Goal: Task Accomplishment & Management: Manage account settings

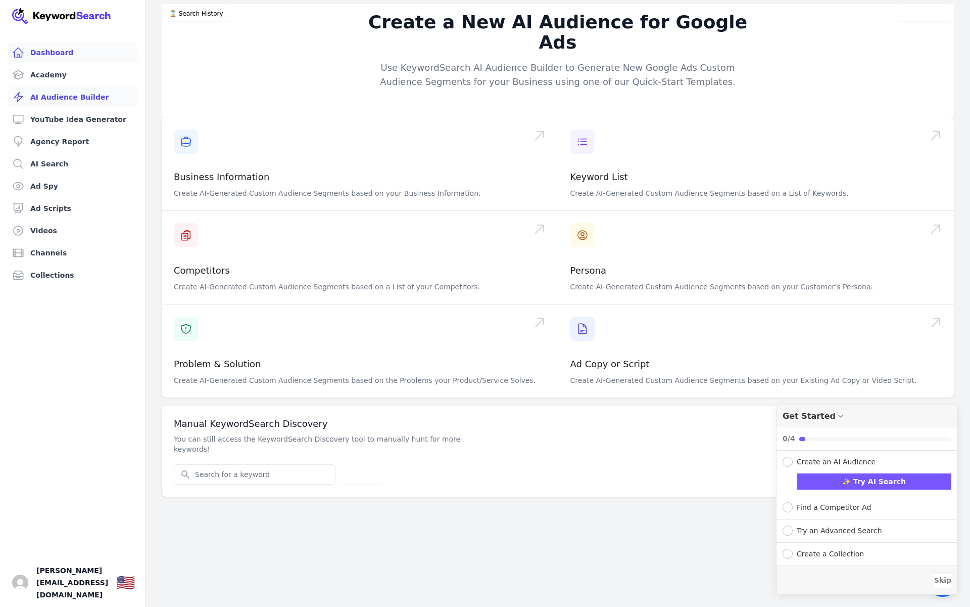
click at [51, 59] on link "Dashboard" at bounding box center [72, 52] width 129 height 20
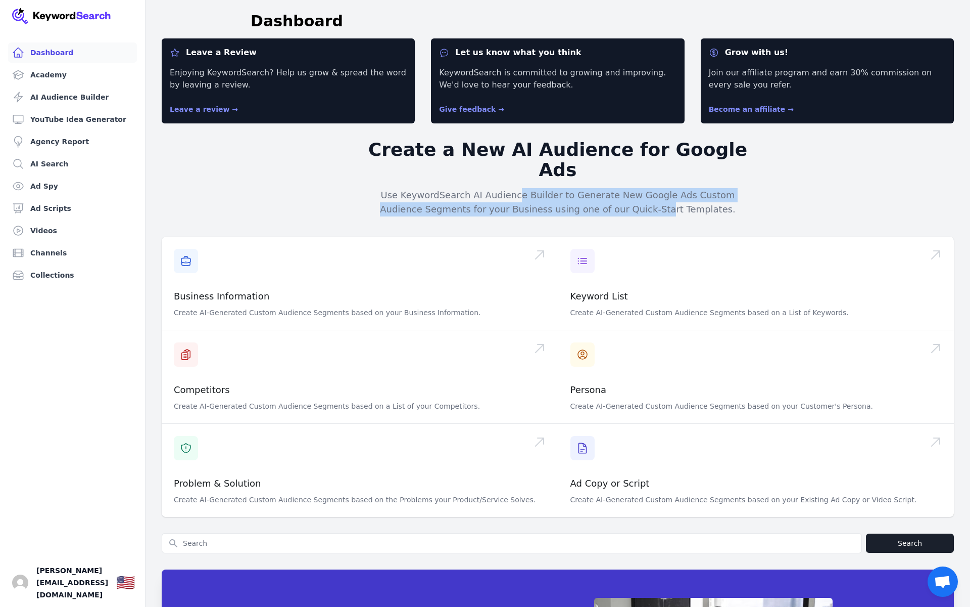
drag, startPoint x: 504, startPoint y: 174, endPoint x: 647, endPoint y: 188, distance: 143.2
click at [647, 188] on p "Use KeywordSearch AI Audience Builder to Generate New Google Ads Custom Audienc…" at bounding box center [558, 202] width 388 height 28
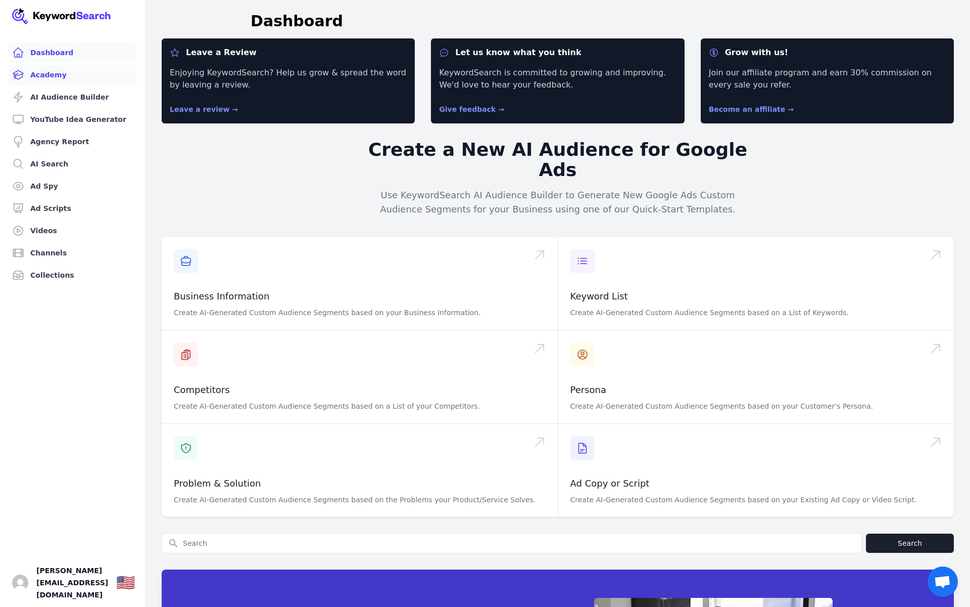
click at [65, 74] on link "Academy" at bounding box center [72, 75] width 129 height 20
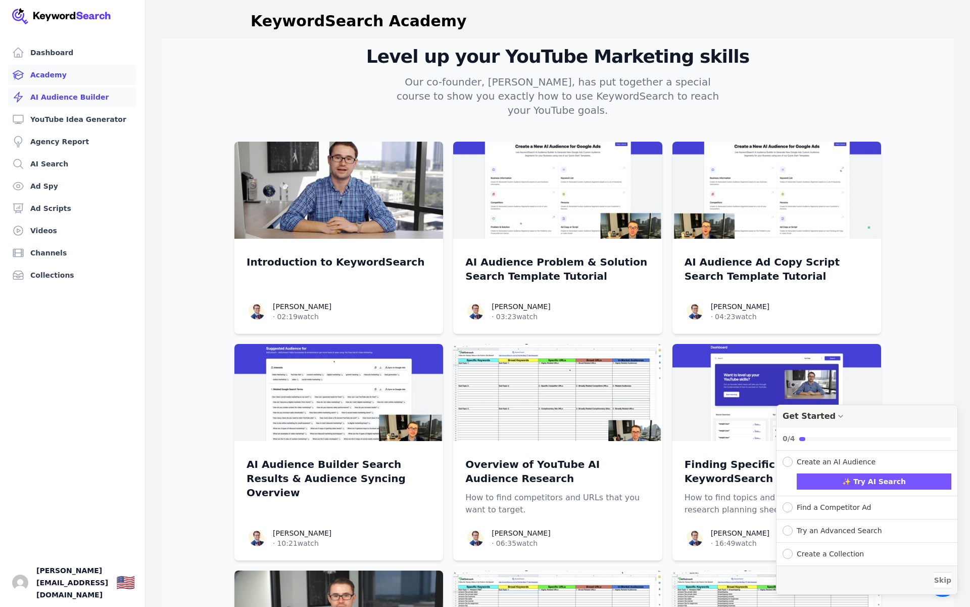
click at [72, 101] on link "AI Audience Builder" at bounding box center [72, 97] width 129 height 20
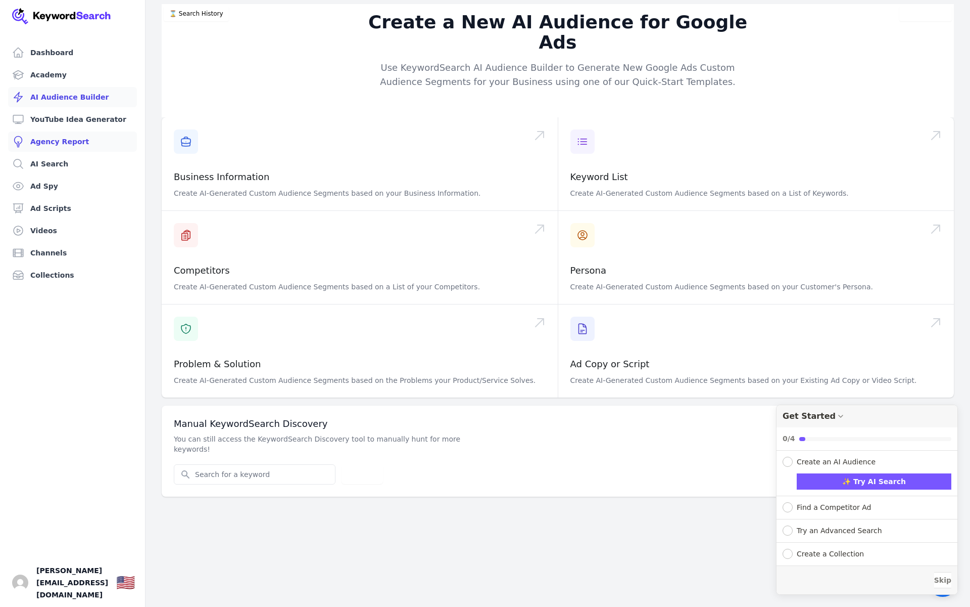
click at [82, 132] on link "Agency Report" at bounding box center [72, 141] width 129 height 20
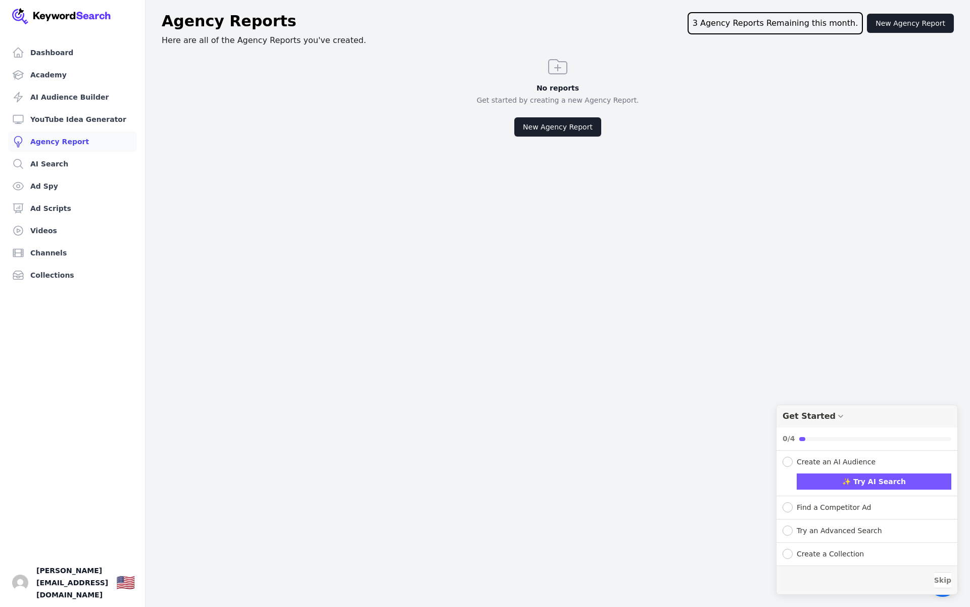
click at [79, 151] on ul "Dashboard Academy AI Audience Builder YouTube Idea Generator Agency Report AI S…" at bounding box center [72, 163] width 129 height 243
click at [555, 123] on button "New Agency Report" at bounding box center [558, 126] width 87 height 19
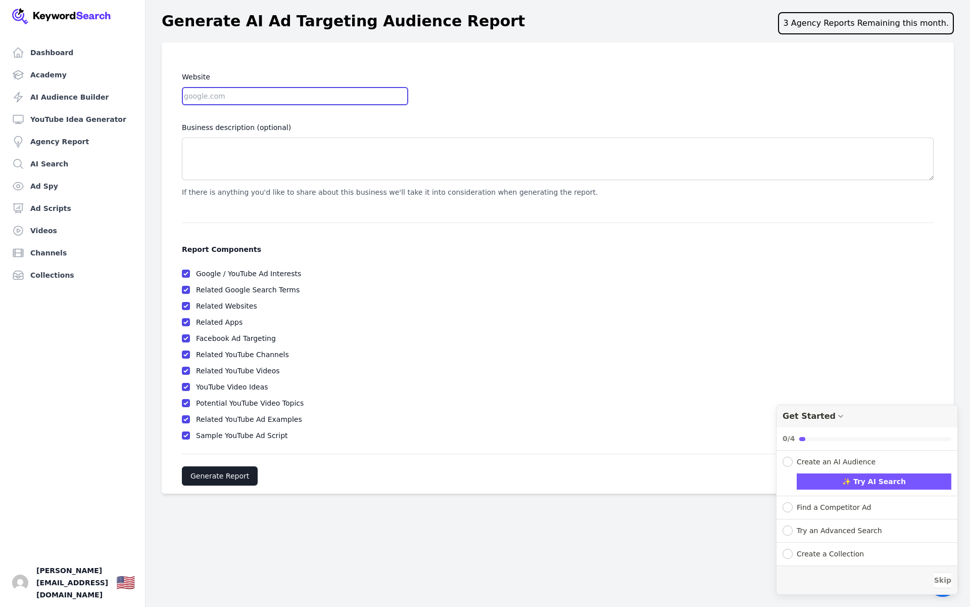
click at [211, 95] on input "Website" at bounding box center [295, 96] width 226 height 18
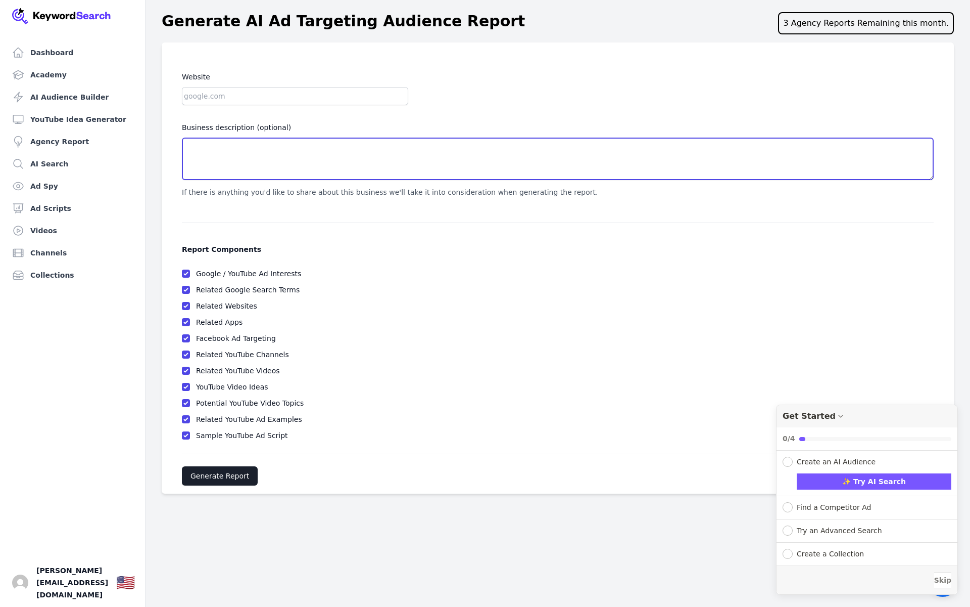
click at [196, 165] on textarea "Business description (optional)" at bounding box center [558, 158] width 752 height 42
click at [210, 142] on textarea "Business description (optional)" at bounding box center [558, 158] width 752 height 42
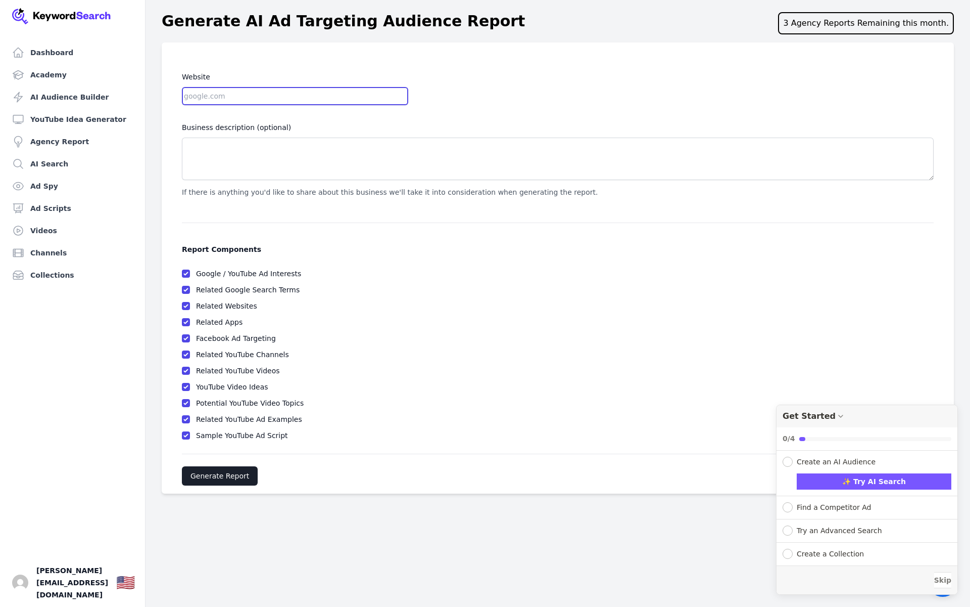
click at [222, 95] on input "Website" at bounding box center [295, 96] width 226 height 18
type input "[DOMAIN_NAME]"
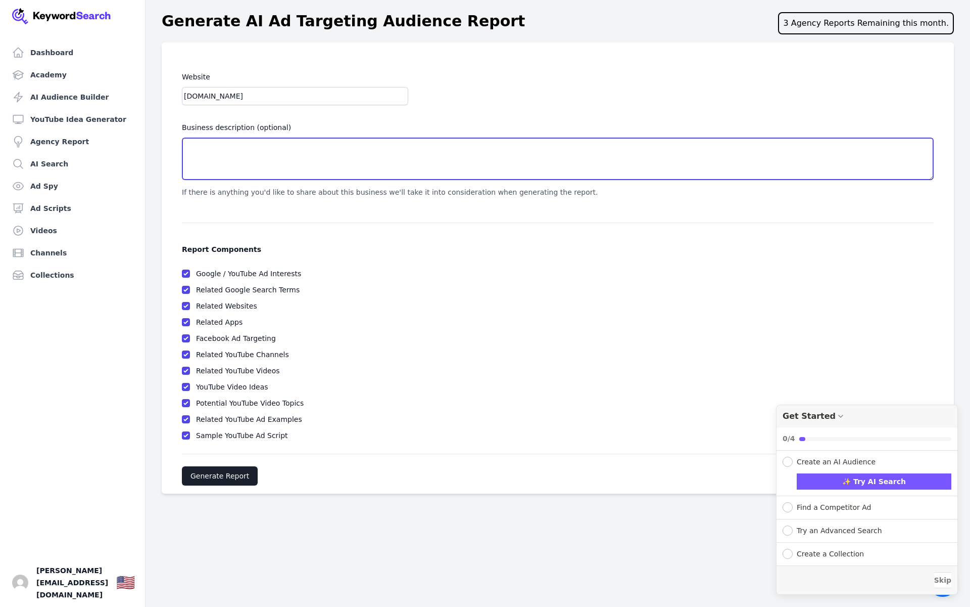
click at [285, 159] on textarea "Business description (optional)" at bounding box center [558, 158] width 752 height 42
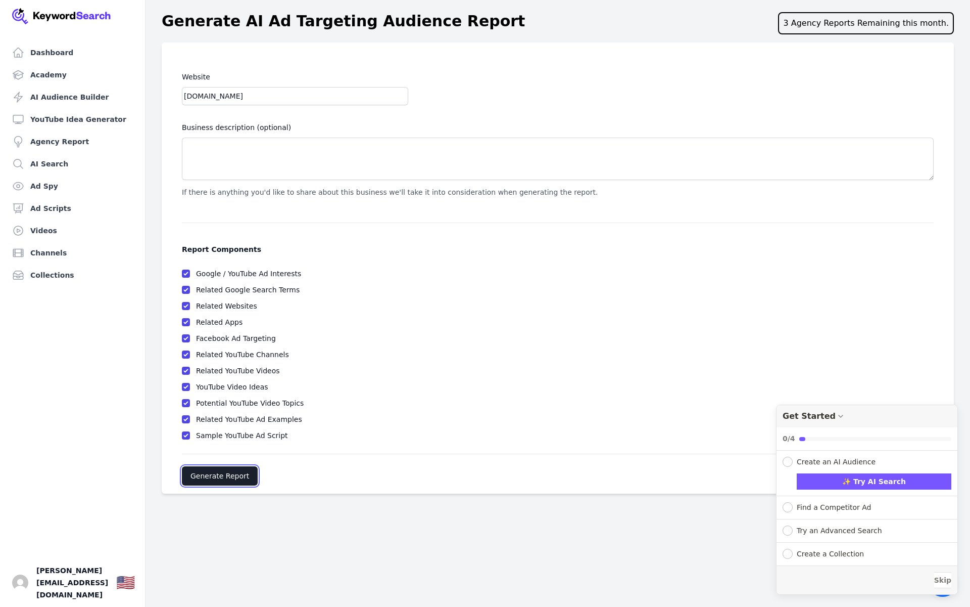
click at [225, 476] on button "Generate Report" at bounding box center [220, 475] width 76 height 19
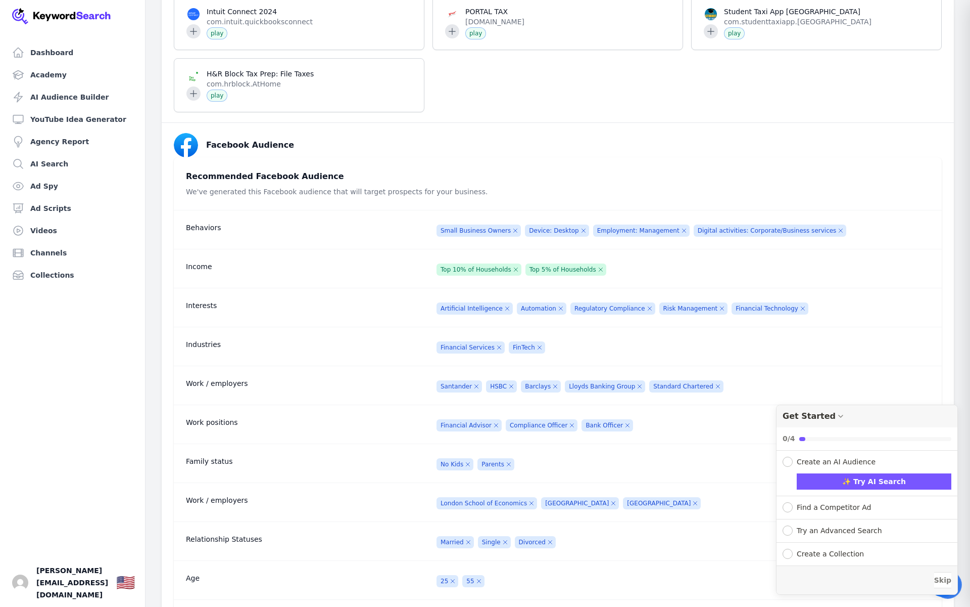
scroll to position [37663, 0]
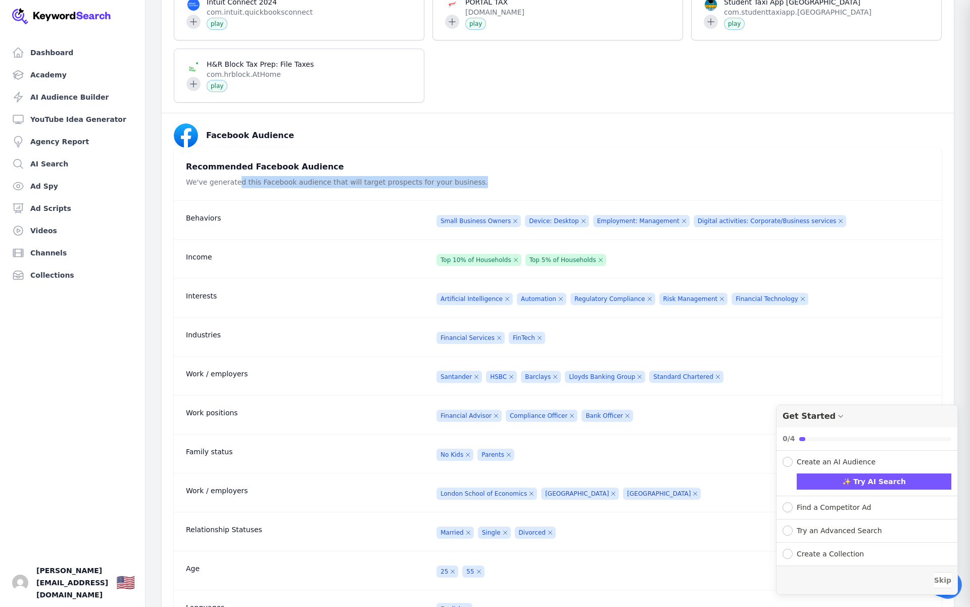
drag, startPoint x: 238, startPoint y: 244, endPoint x: 464, endPoint y: 247, distance: 226.5
click at [464, 200] on div "Recommended Facebook Audience We've generated this Facebook audience that will …" at bounding box center [337, 174] width 327 height 53
drag, startPoint x: 464, startPoint y: 247, endPoint x: 281, endPoint y: 247, distance: 183.0
click at [281, 200] on div "Recommended Facebook Audience We've generated this Facebook audience that will …" at bounding box center [337, 174] width 327 height 53
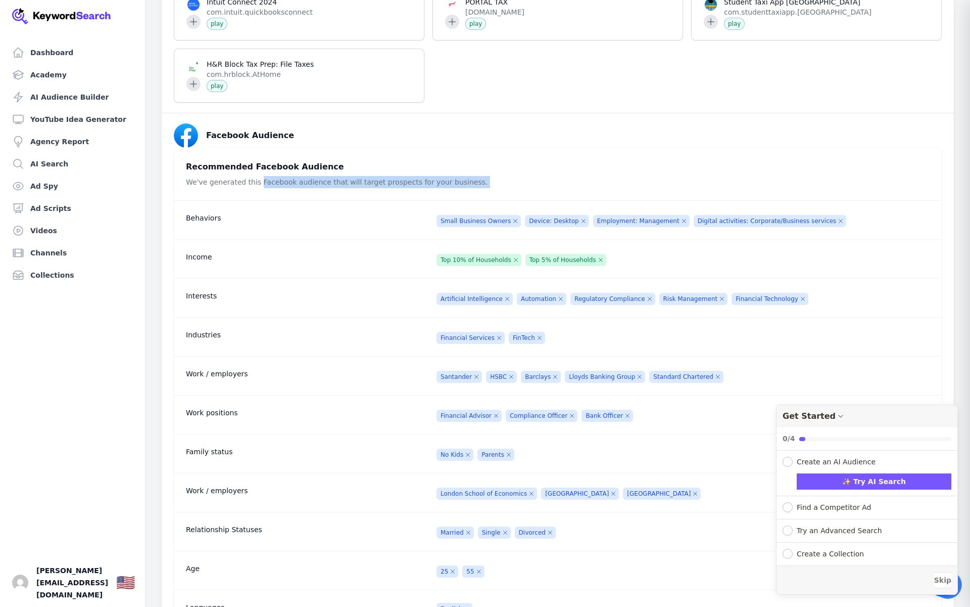
click at [281, 188] on p "We've generated this Facebook audience that will target prospects for your busi…" at bounding box center [337, 182] width 302 height 12
drag, startPoint x: 281, startPoint y: 247, endPoint x: 486, endPoint y: 249, distance: 205.2
click at [486, 200] on div "Recommended Facebook Audience We've generated this Facebook audience that will …" at bounding box center [558, 174] width 768 height 53
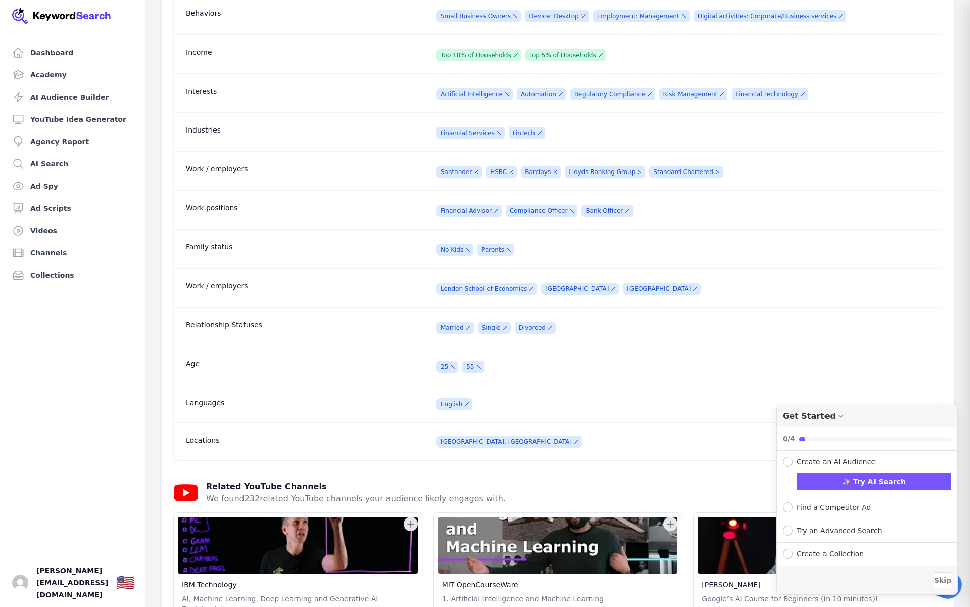
scroll to position [37879, 0]
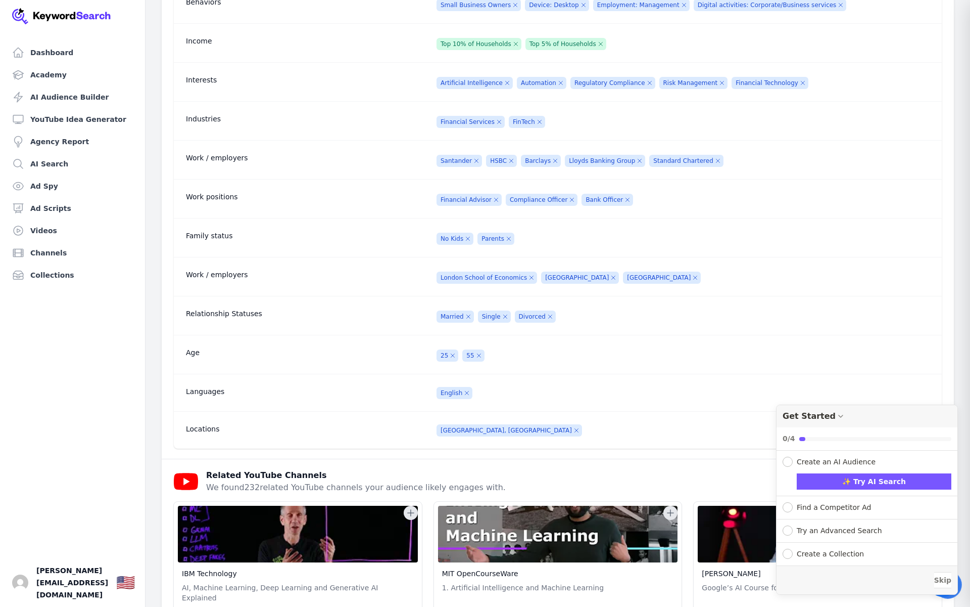
click at [475, 166] on span "button" at bounding box center [476, 160] width 11 height 11
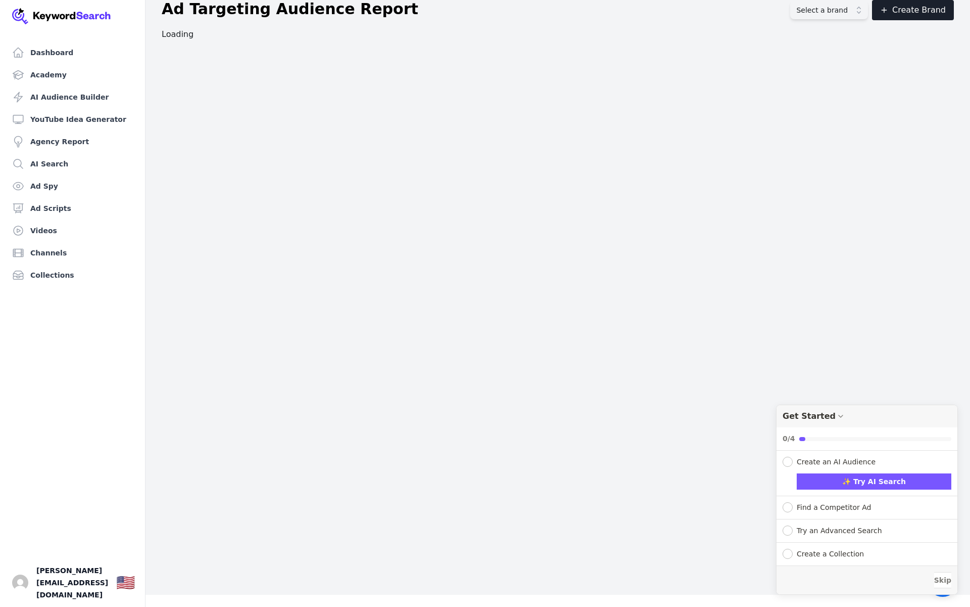
scroll to position [12, 0]
click at [21, 589] on img "Open user button" at bounding box center [20, 582] width 16 height 16
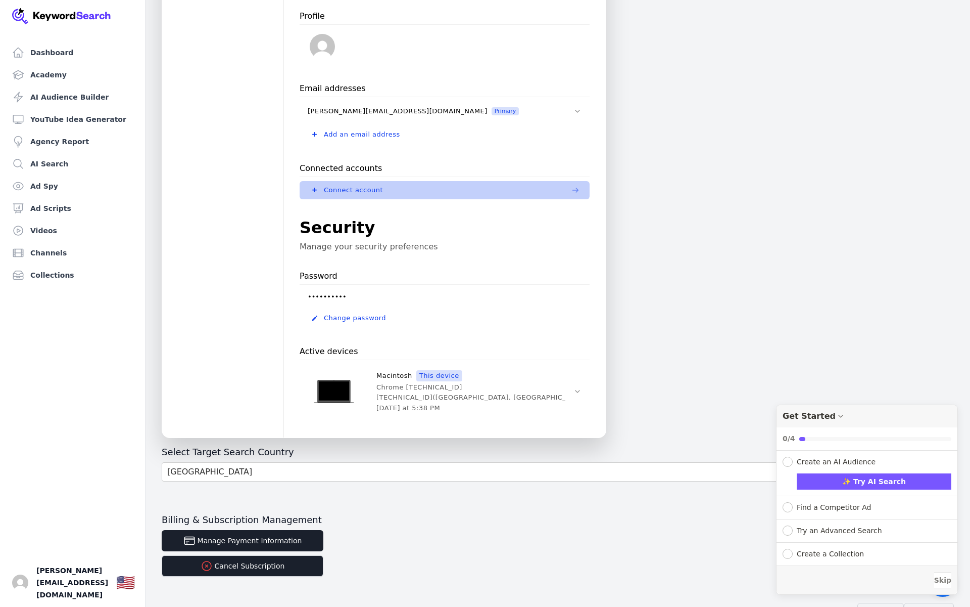
scroll to position [134, 0]
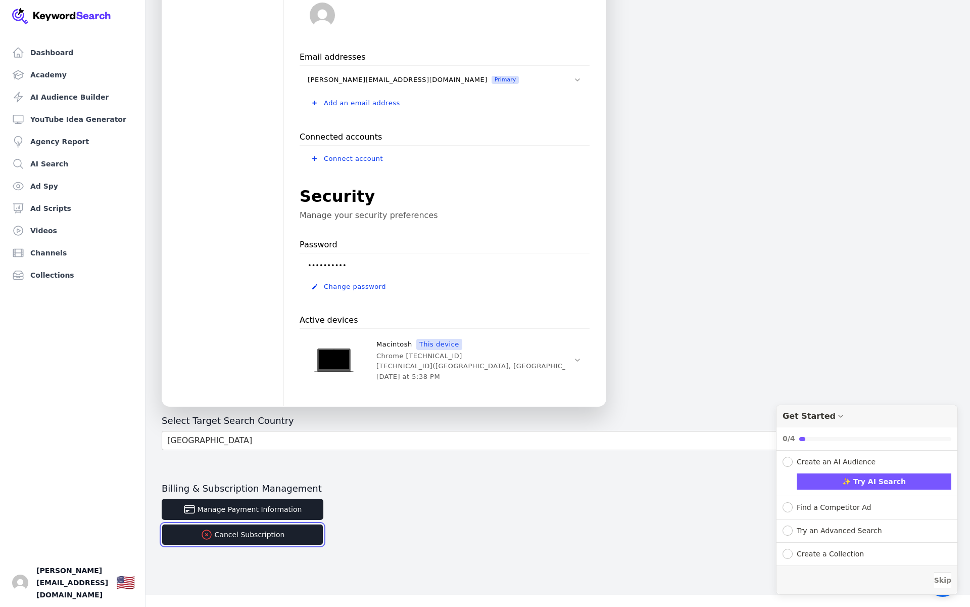
click at [256, 533] on button "Cancel Subscription" at bounding box center [243, 534] width 162 height 21
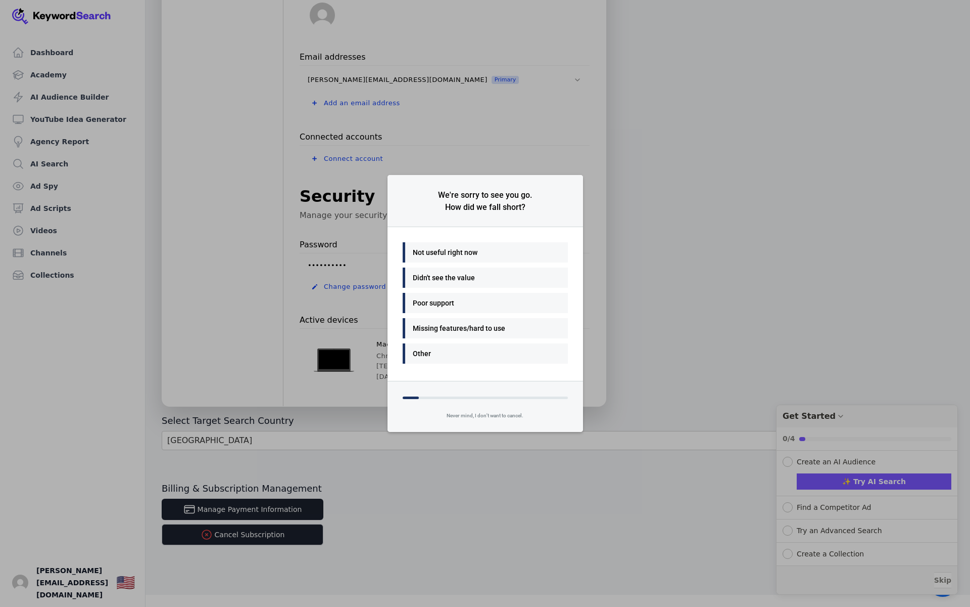
click at [460, 250] on div "Not useful right now" at bounding box center [483, 252] width 140 height 12
click at [480, 255] on div "Many things - I'll be back" at bounding box center [483, 252] width 140 height 12
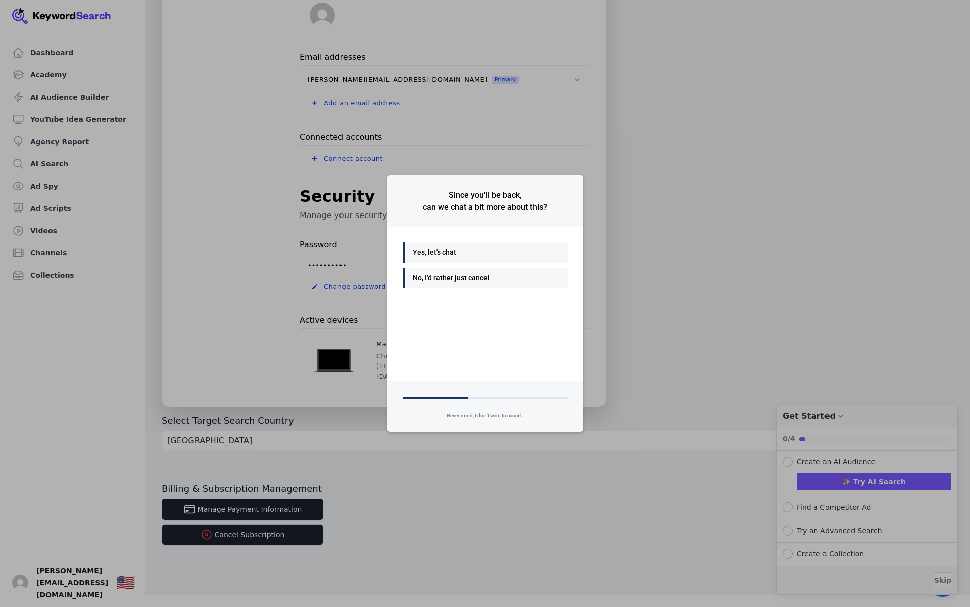
click at [472, 287] on div "No, I'd rather just cancel" at bounding box center [485, 277] width 165 height 20
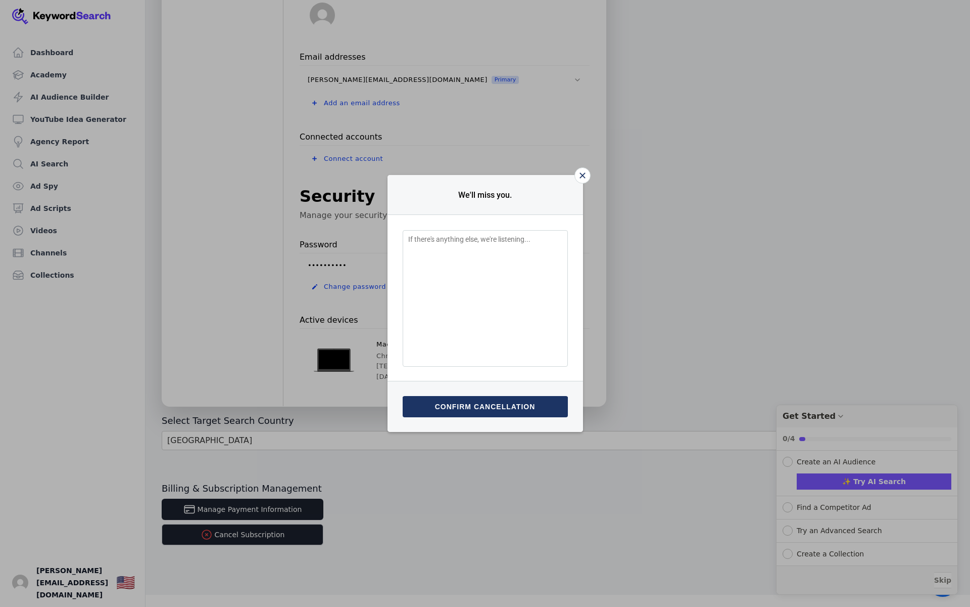
click at [468, 410] on button "Confirm cancellation" at bounding box center [485, 406] width 165 height 21
